Goal: Find specific page/section: Find specific page/section

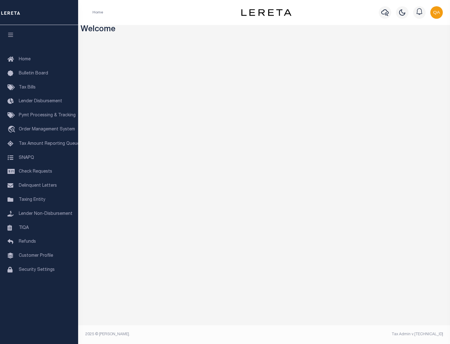
click at [39, 172] on span "Check Requests" at bounding box center [35, 172] width 33 height 4
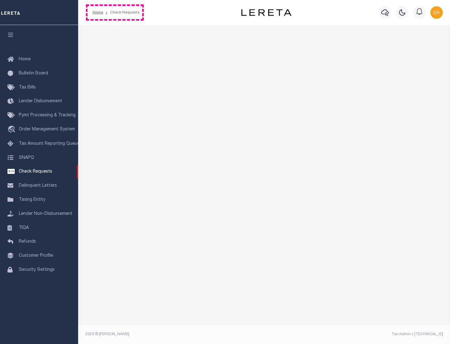
select select "50"
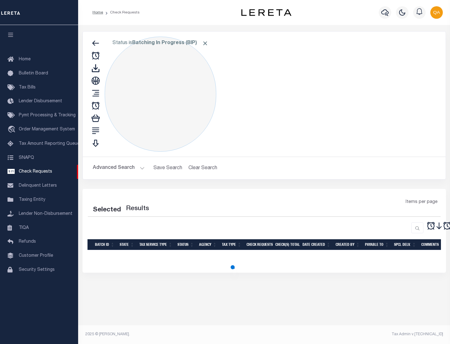
select select "50"
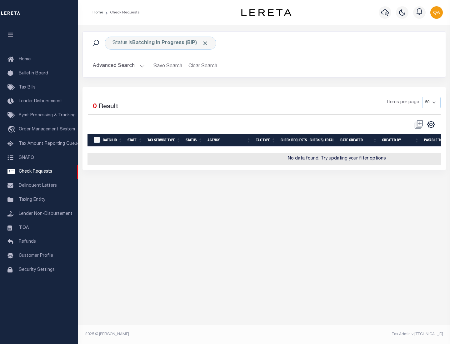
click at [206, 43] on span "Click to Remove" at bounding box center [205, 43] width 7 height 7
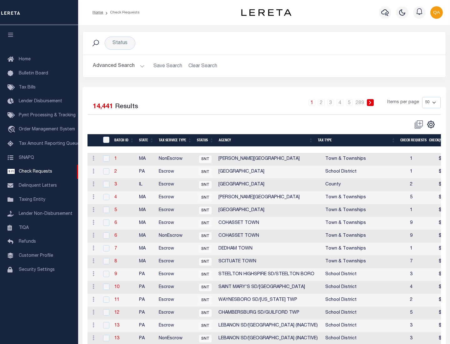
scroll to position [302, 0]
